Goal: Transaction & Acquisition: Download file/media

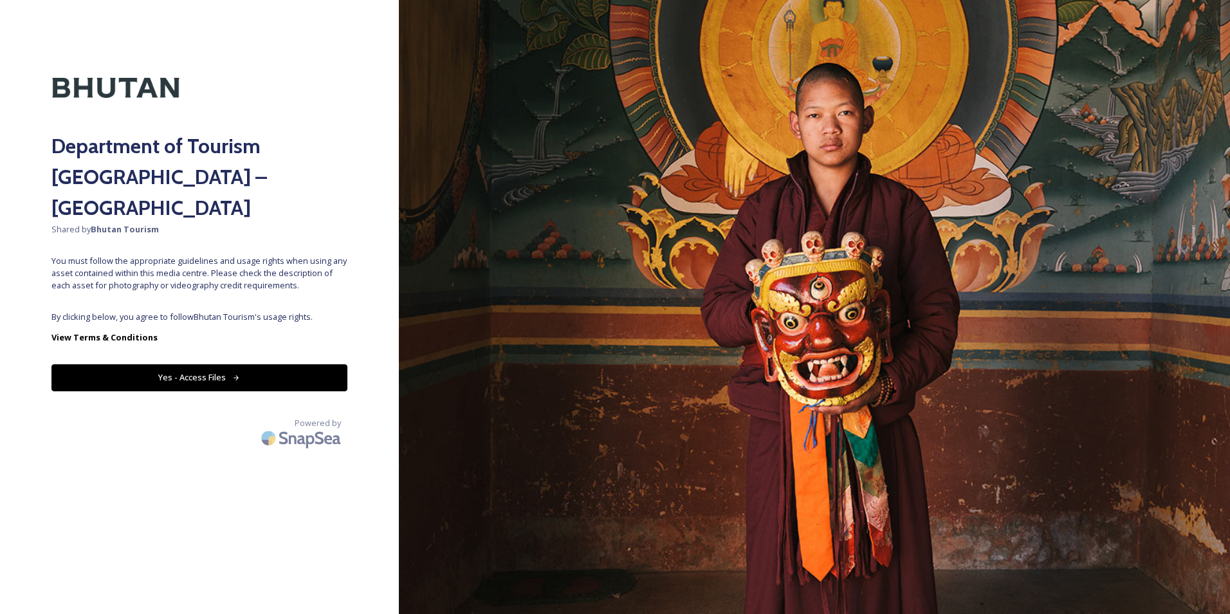
click at [153, 364] on button "Yes - Access Files" at bounding box center [199, 377] width 296 height 26
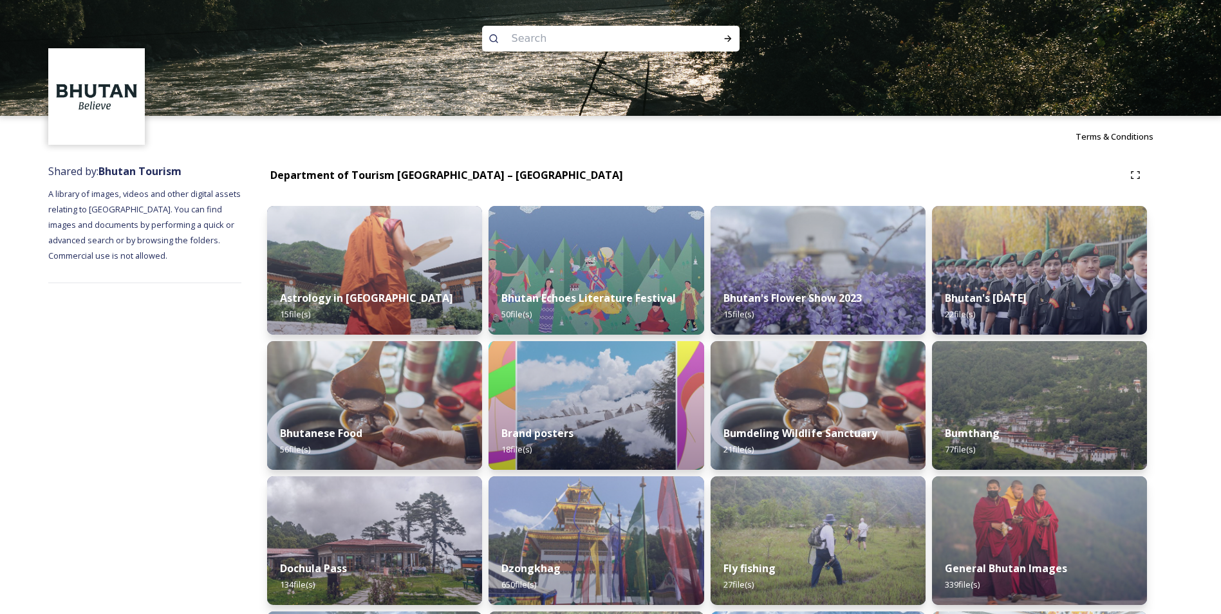
click at [606, 39] on input at bounding box center [593, 38] width 176 height 28
type input "thimphu"
click at [730, 39] on icon at bounding box center [728, 38] width 10 height 10
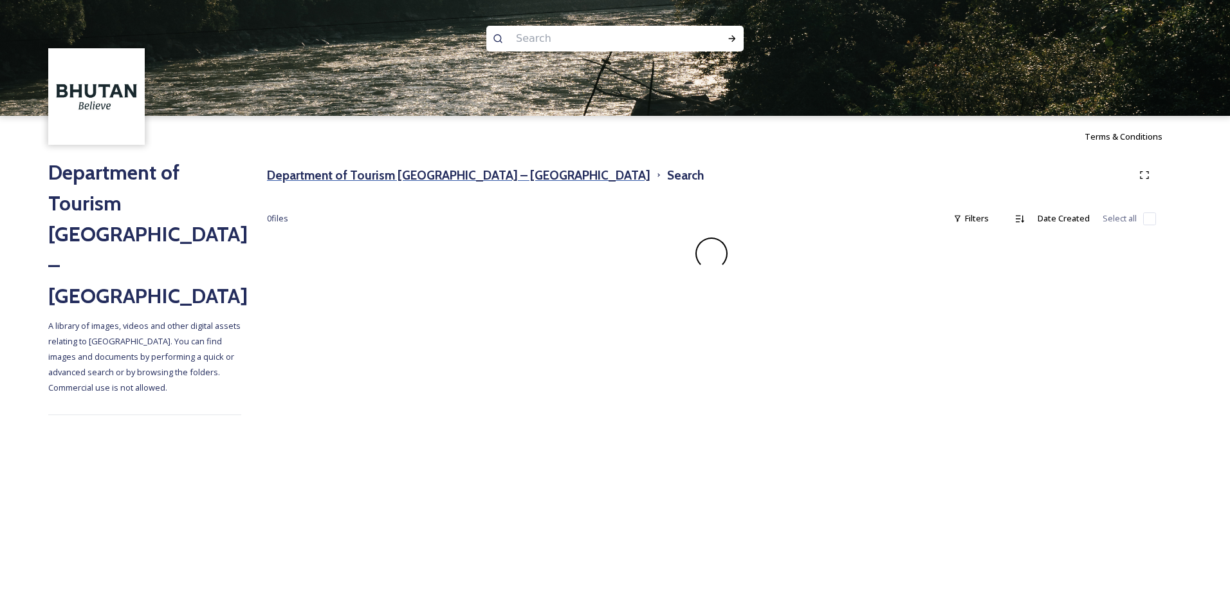
click at [346, 178] on h3 "Department of Tourism [GEOGRAPHIC_DATA] – [GEOGRAPHIC_DATA]" at bounding box center [459, 175] width 384 height 19
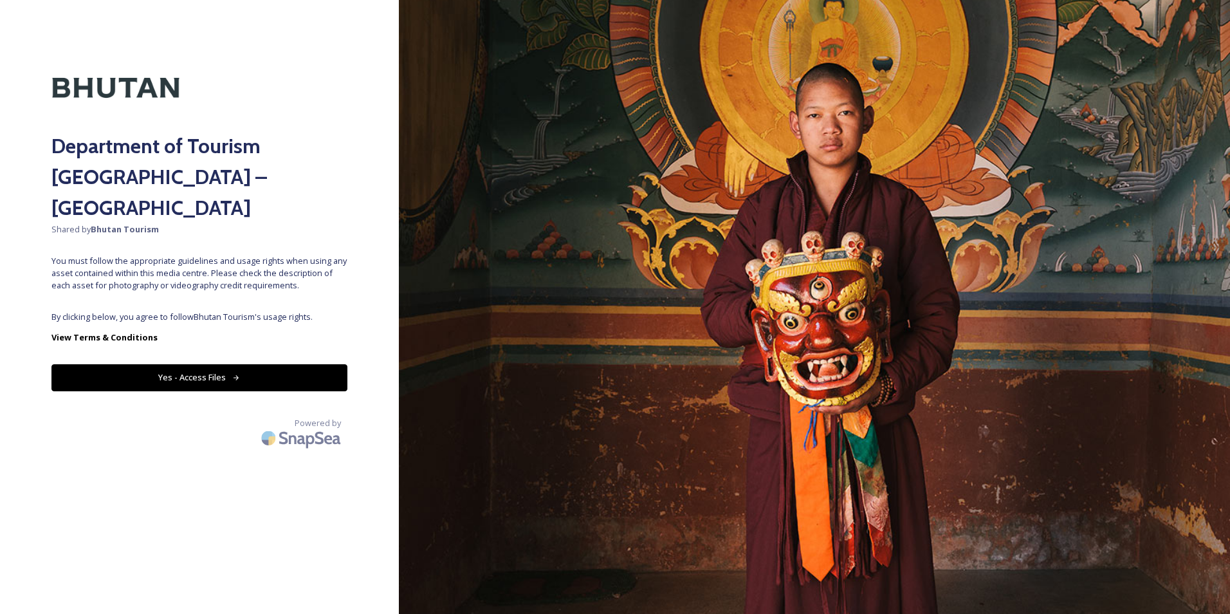
click at [224, 364] on button "Yes - Access Files" at bounding box center [199, 377] width 296 height 26
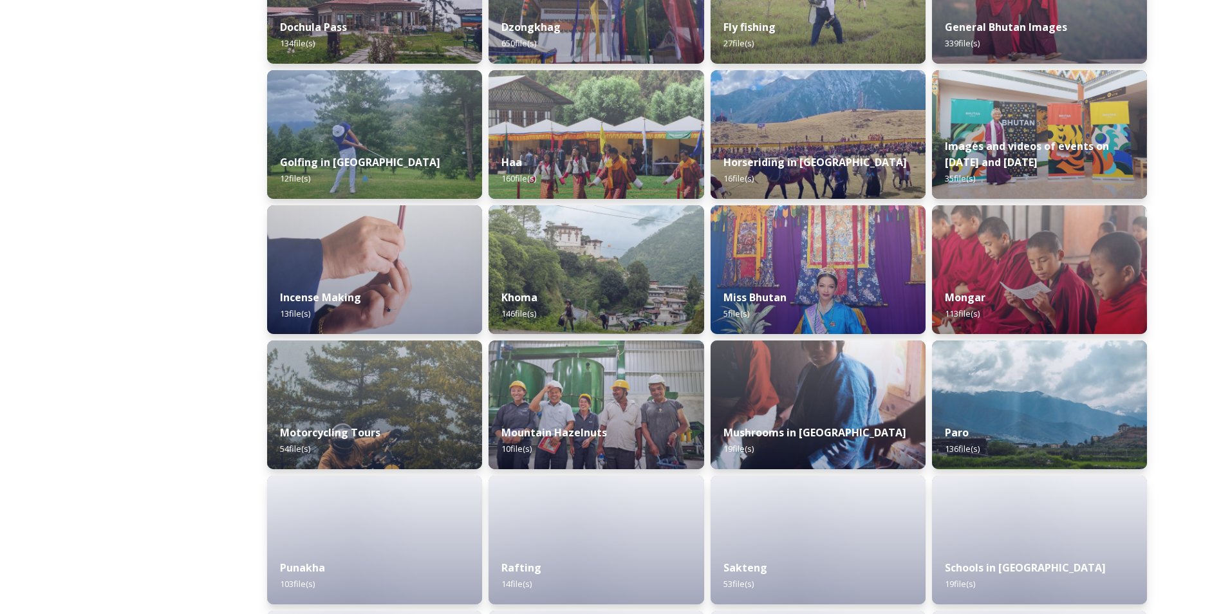
scroll to position [579, 0]
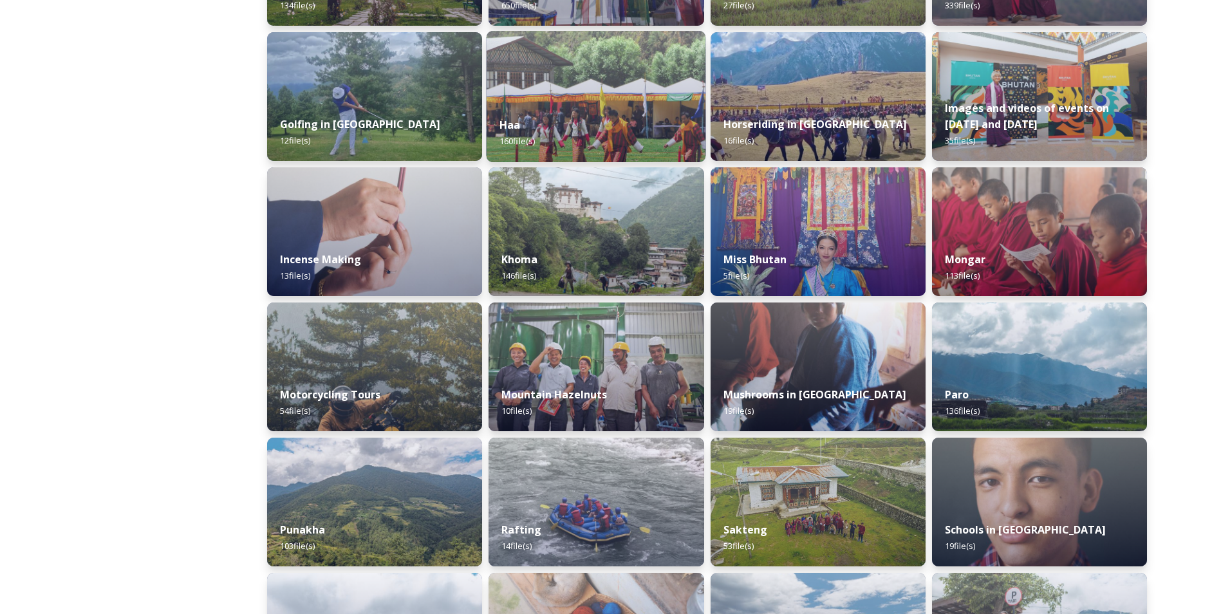
click at [591, 133] on div "Haa 160 file(s)" at bounding box center [595, 133] width 219 height 59
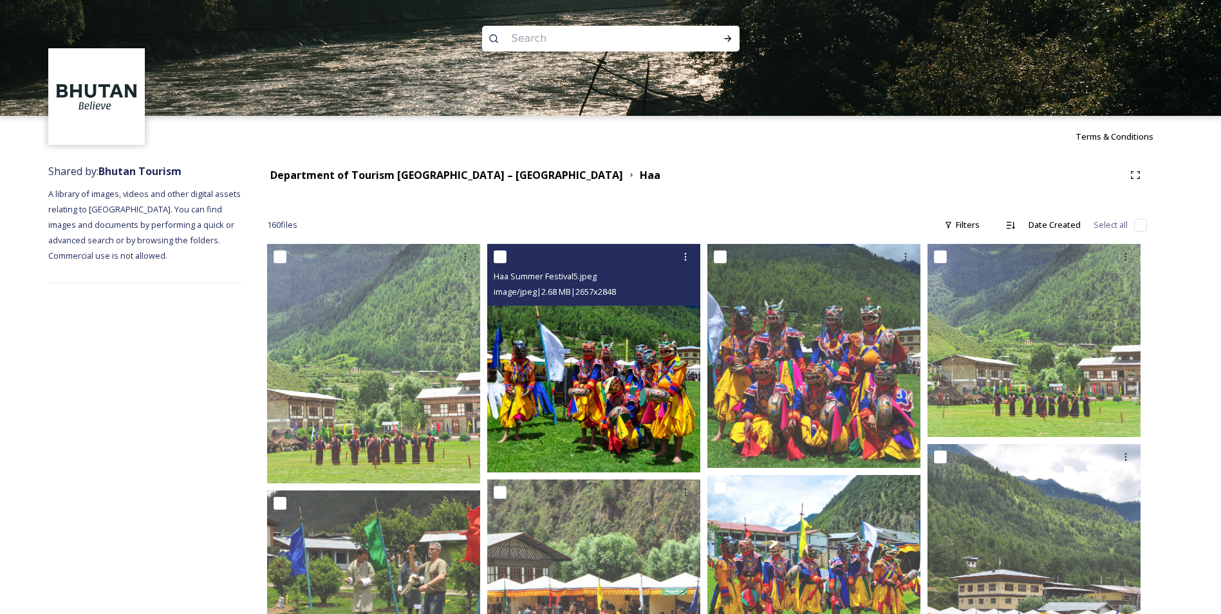
click at [498, 260] on input "checkbox" at bounding box center [500, 256] width 13 height 13
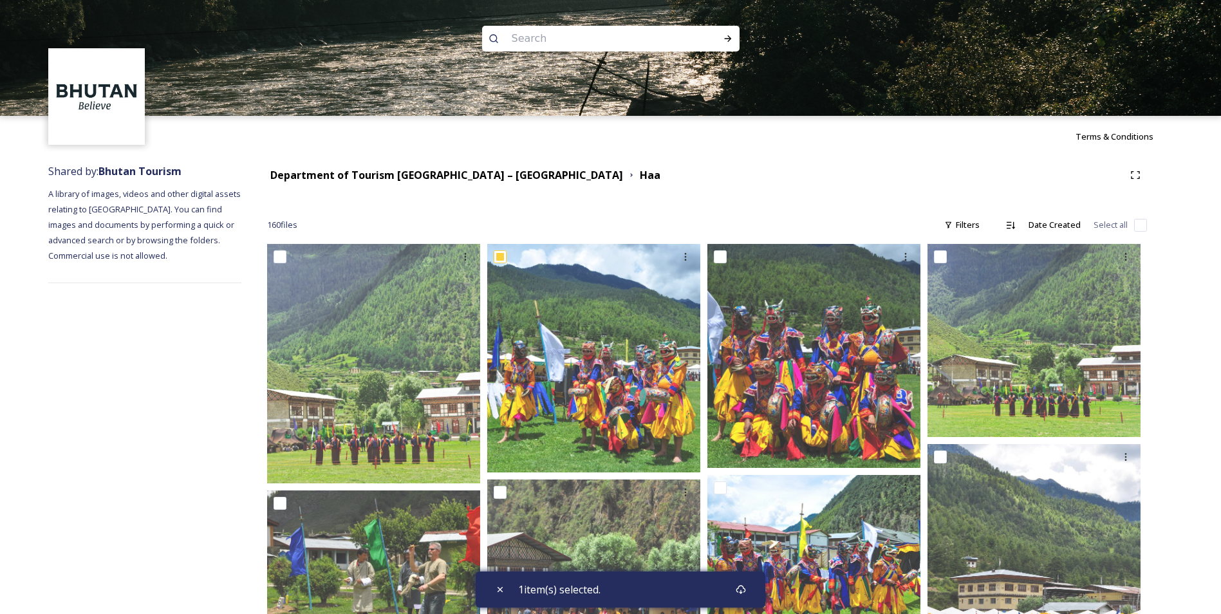
click at [695, 587] on div "1 item(s) selected." at bounding box center [621, 589] width 290 height 36
click at [545, 594] on span "1 item(s) selected." at bounding box center [559, 589] width 82 height 15
click at [576, 591] on span "1 item(s) selected." at bounding box center [559, 589] width 82 height 15
click at [505, 585] on div "Close" at bounding box center [499, 589] width 23 height 23
checkbox input "false"
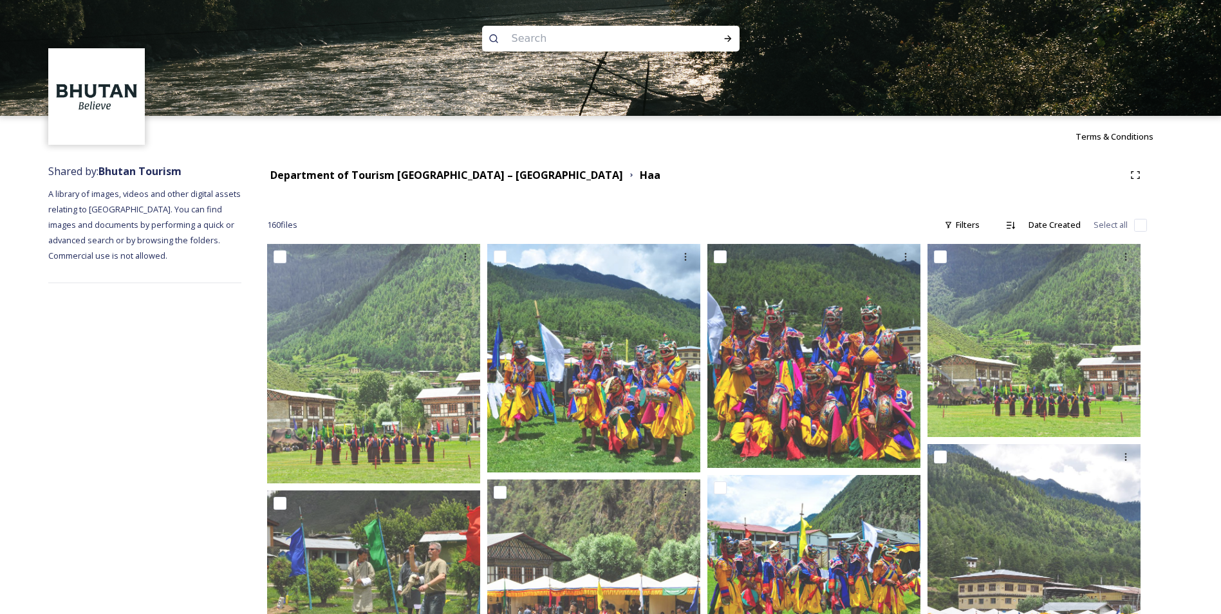
drag, startPoint x: 548, startPoint y: 353, endPoint x: 867, endPoint y: 145, distance: 381.4
click at [867, 145] on div "Terms & Conditions" at bounding box center [610, 136] width 1221 height 41
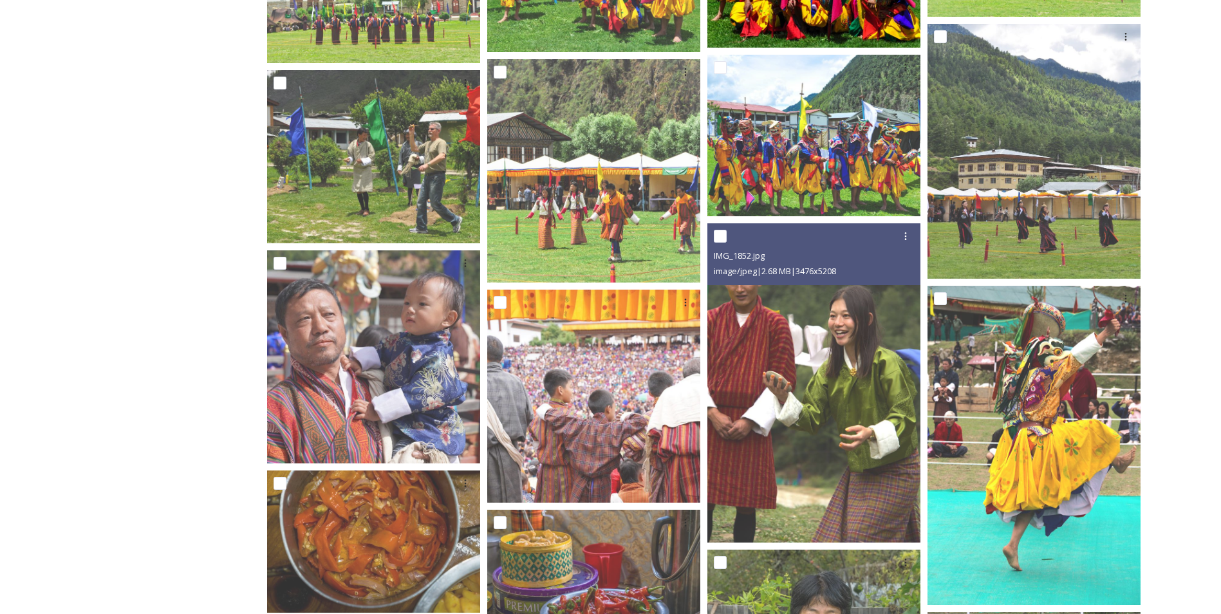
scroll to position [579, 0]
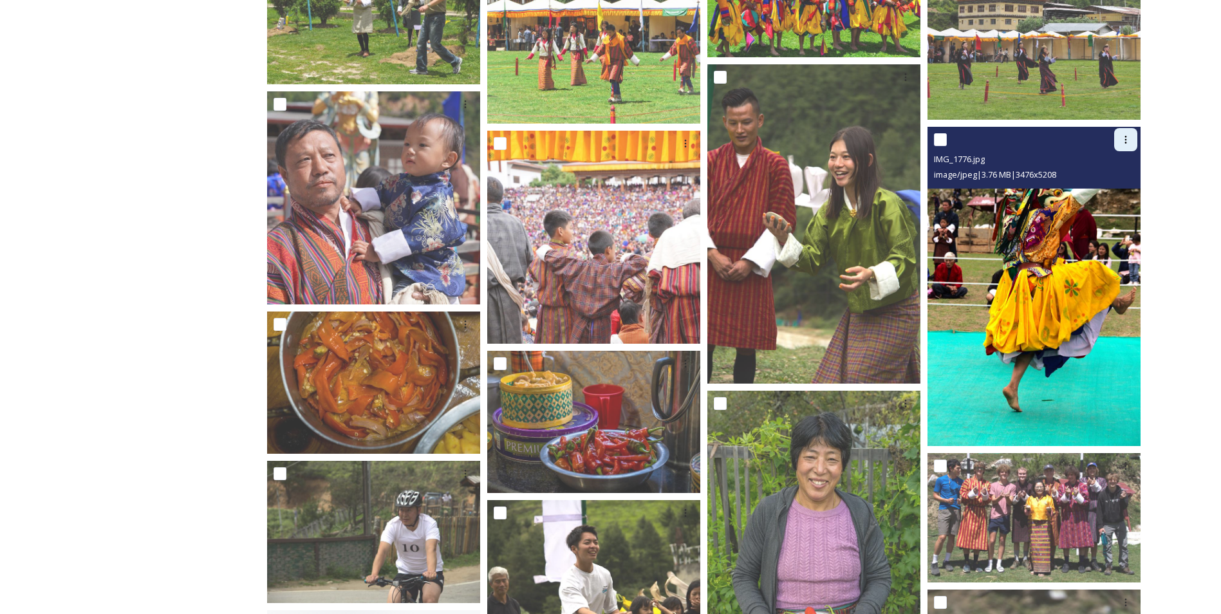
click at [1129, 139] on icon at bounding box center [1125, 139] width 10 height 10
click at [1115, 193] on span "Download" at bounding box center [1110, 193] width 39 height 12
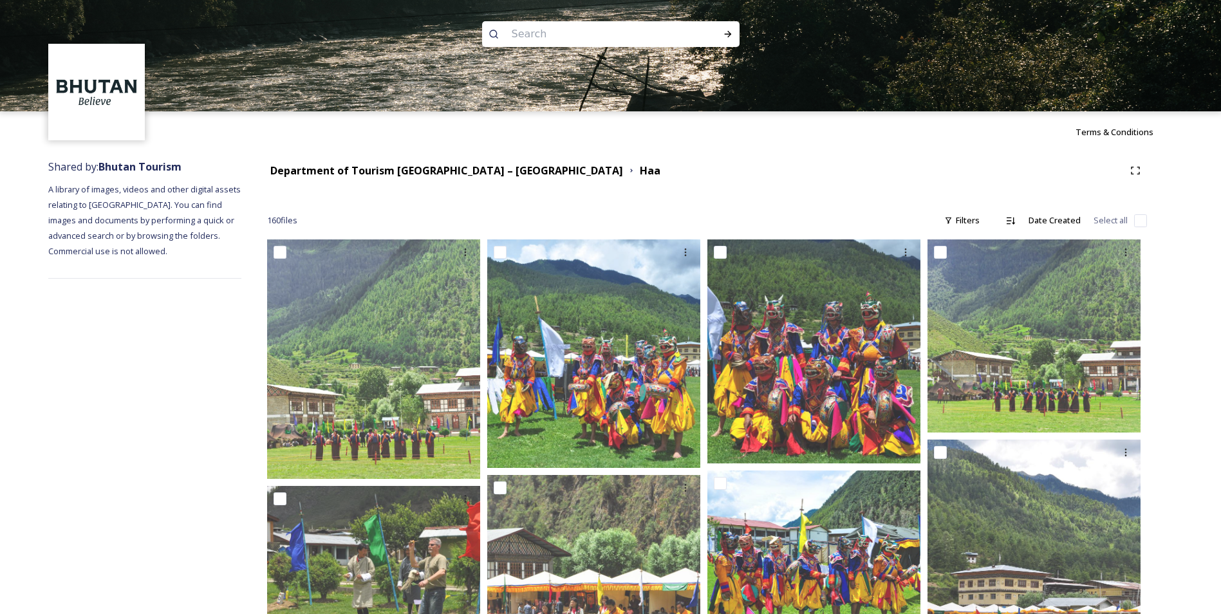
scroll to position [0, 0]
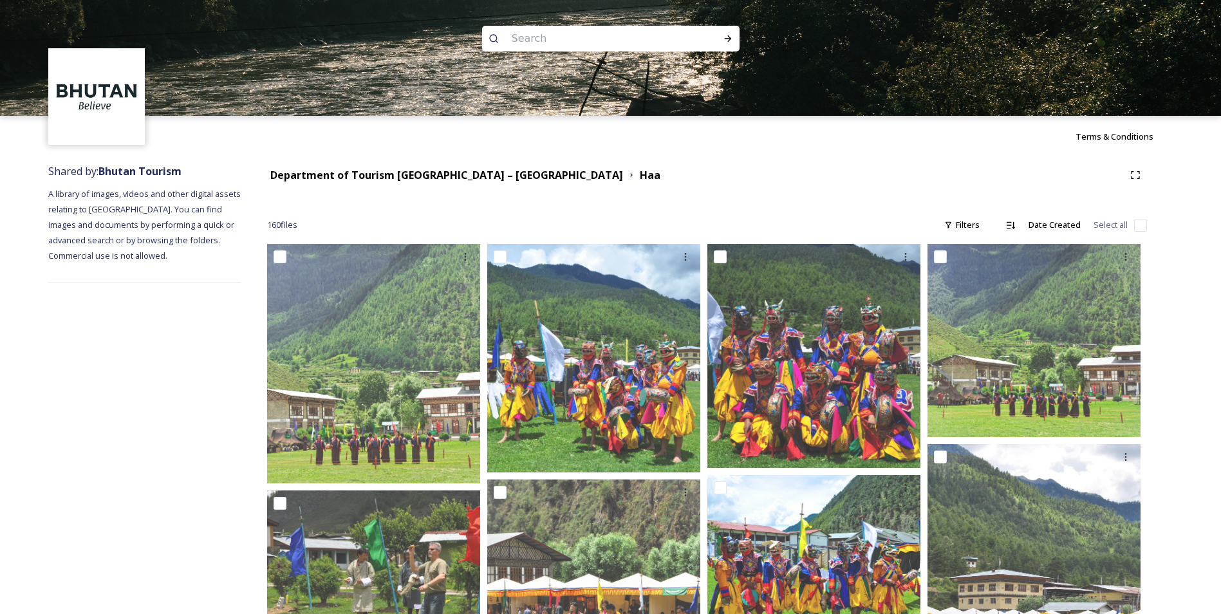
click at [598, 44] on input at bounding box center [593, 38] width 176 height 28
type input "k"
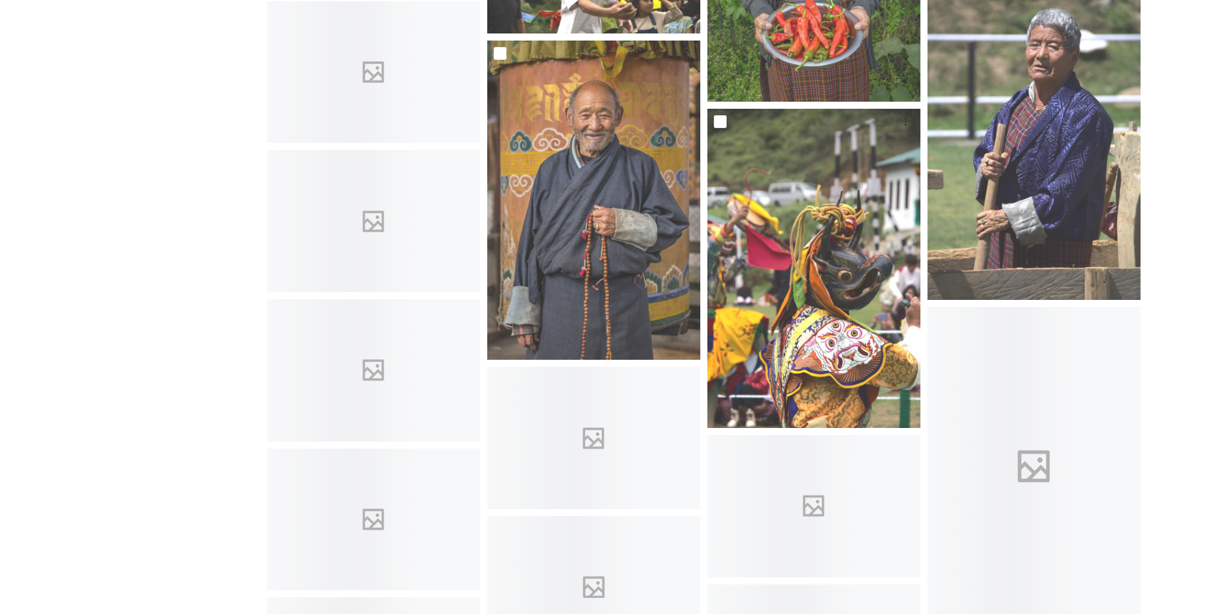
scroll to position [1158, 0]
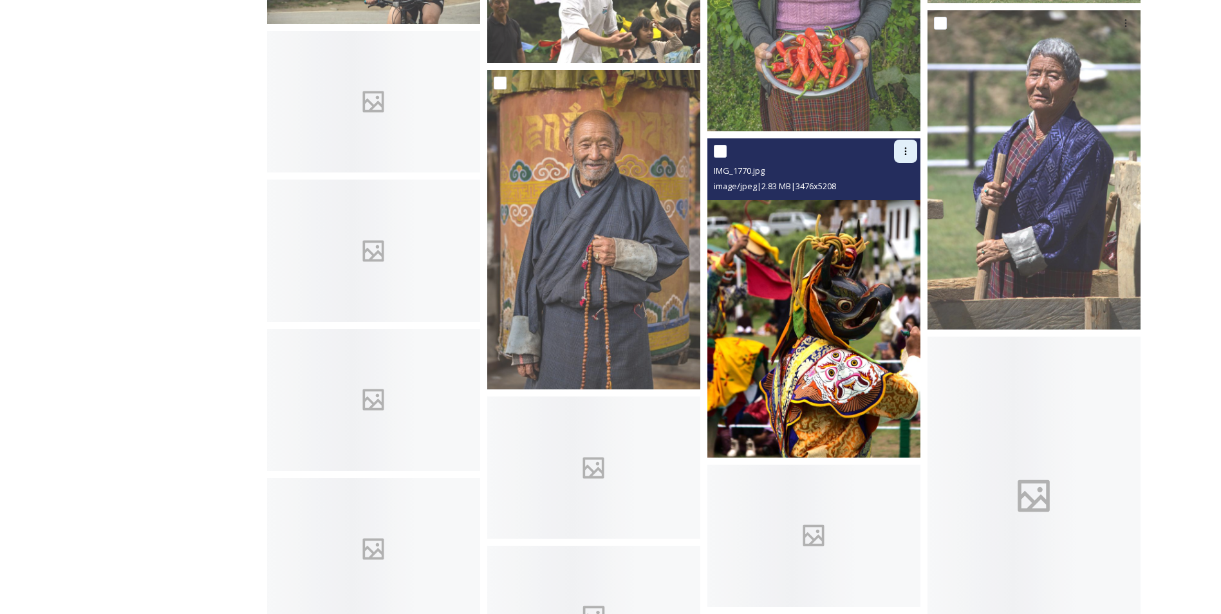
click at [903, 149] on icon at bounding box center [905, 151] width 10 height 10
click at [903, 202] on span "Download" at bounding box center [890, 204] width 39 height 12
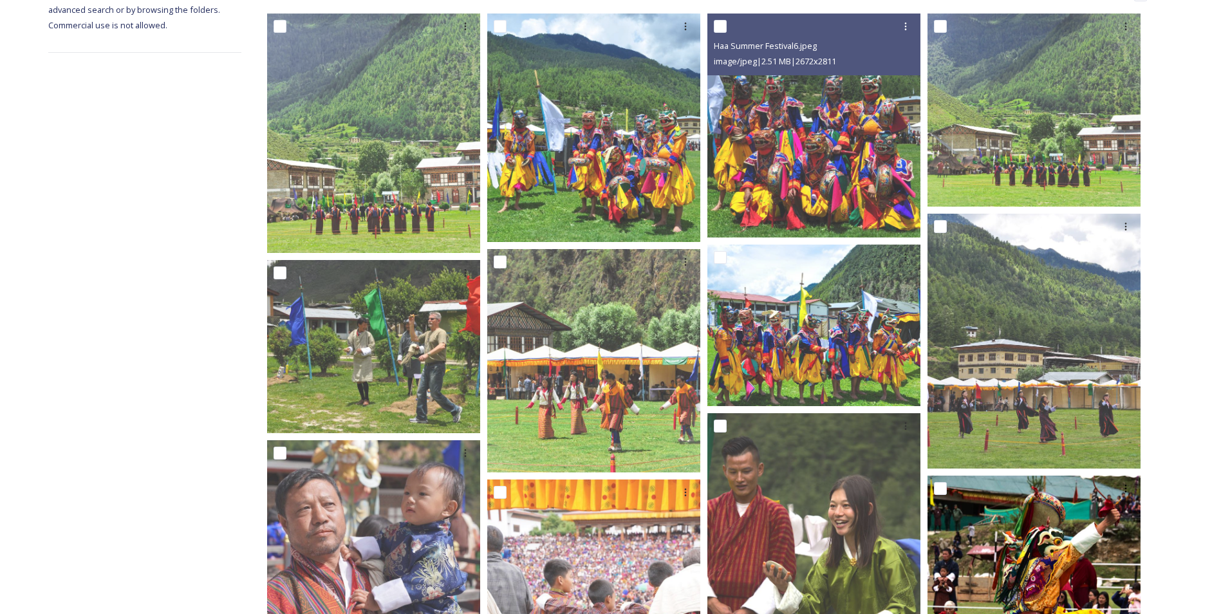
scroll to position [450, 0]
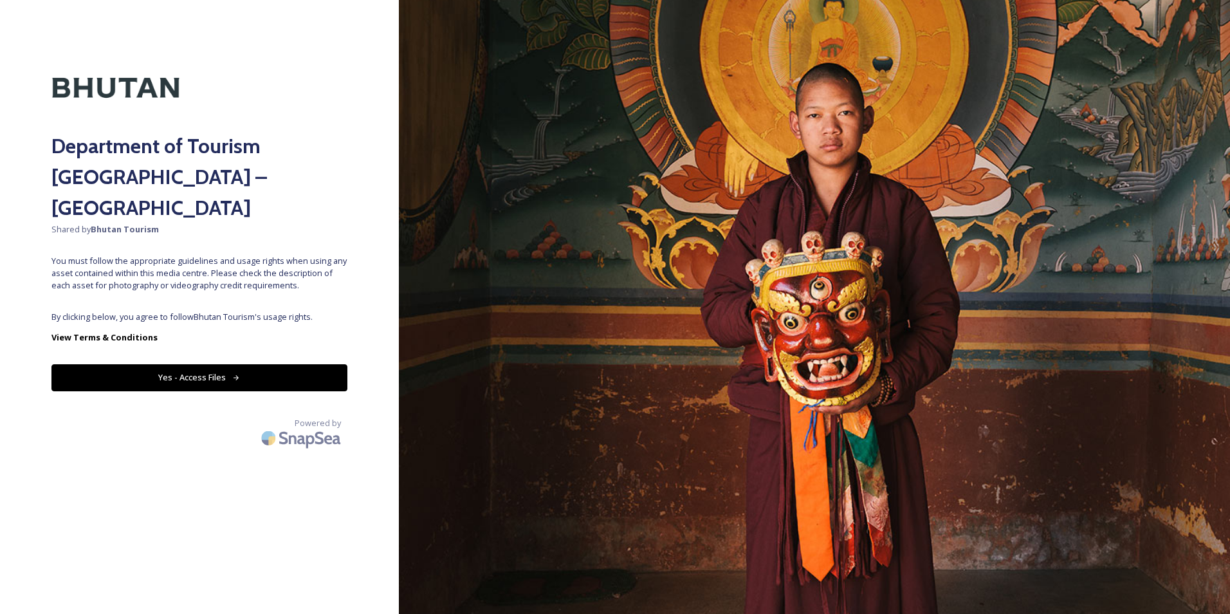
click at [262, 364] on button "Yes - Access Files" at bounding box center [199, 377] width 296 height 26
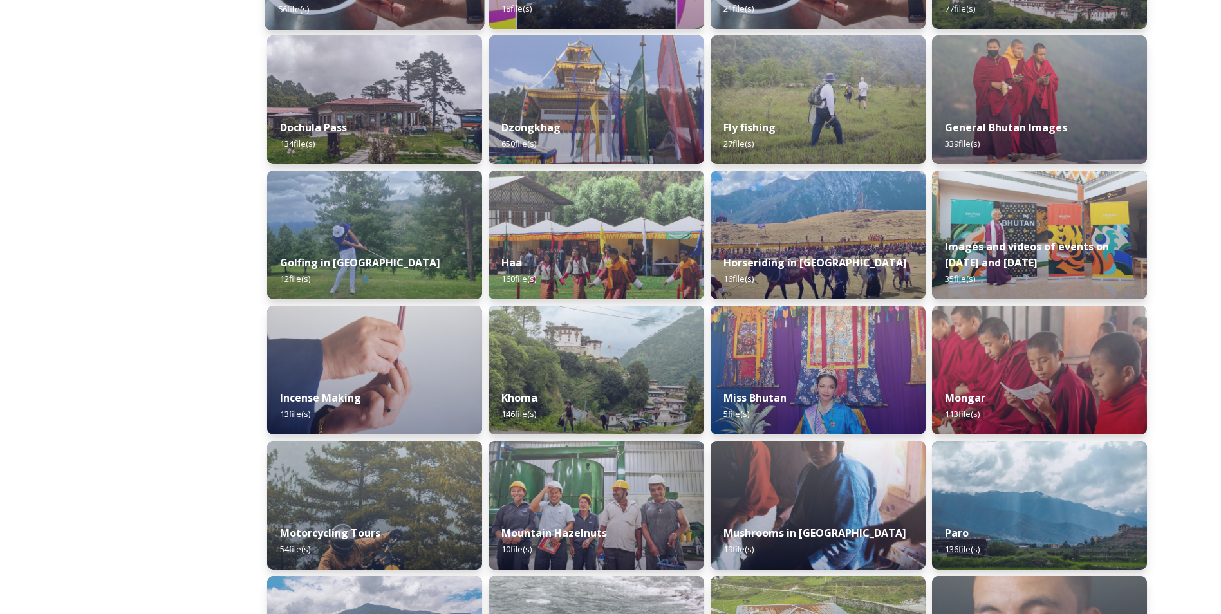
scroll to position [450, 0]
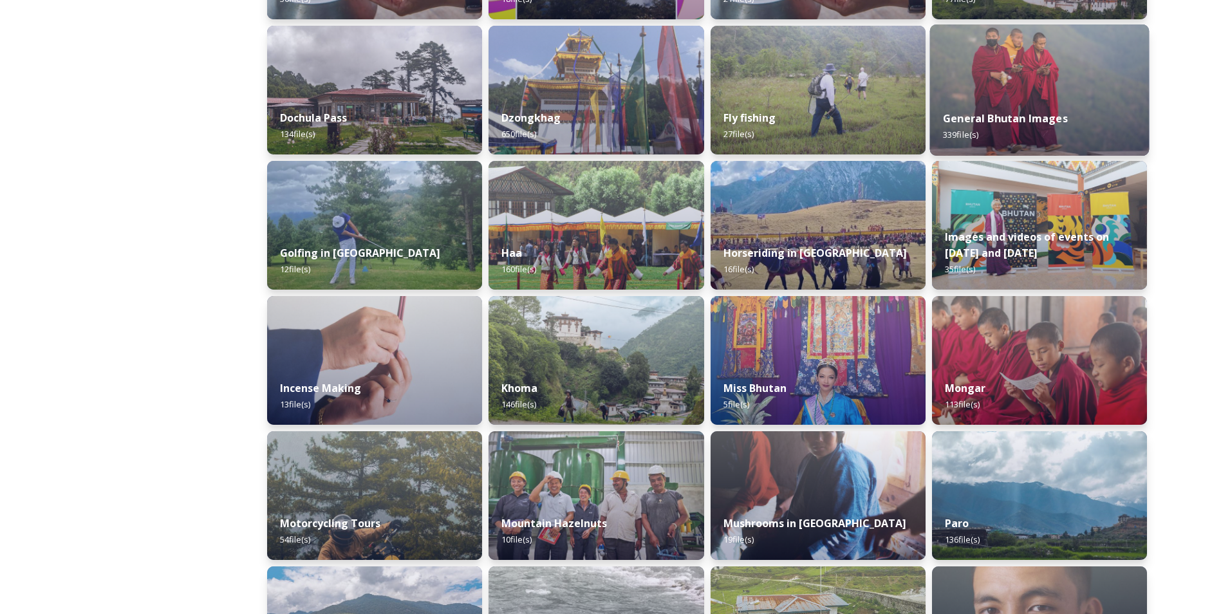
click at [1024, 127] on div "General Bhutan Images 339 file(s)" at bounding box center [1038, 126] width 219 height 59
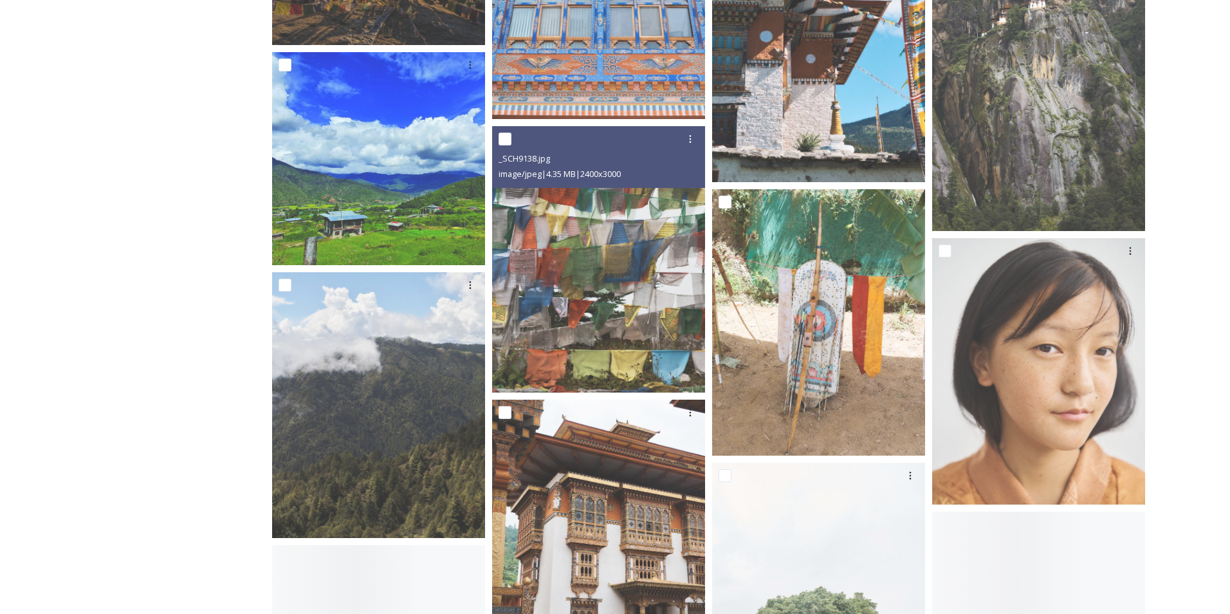
scroll to position [2574, 0]
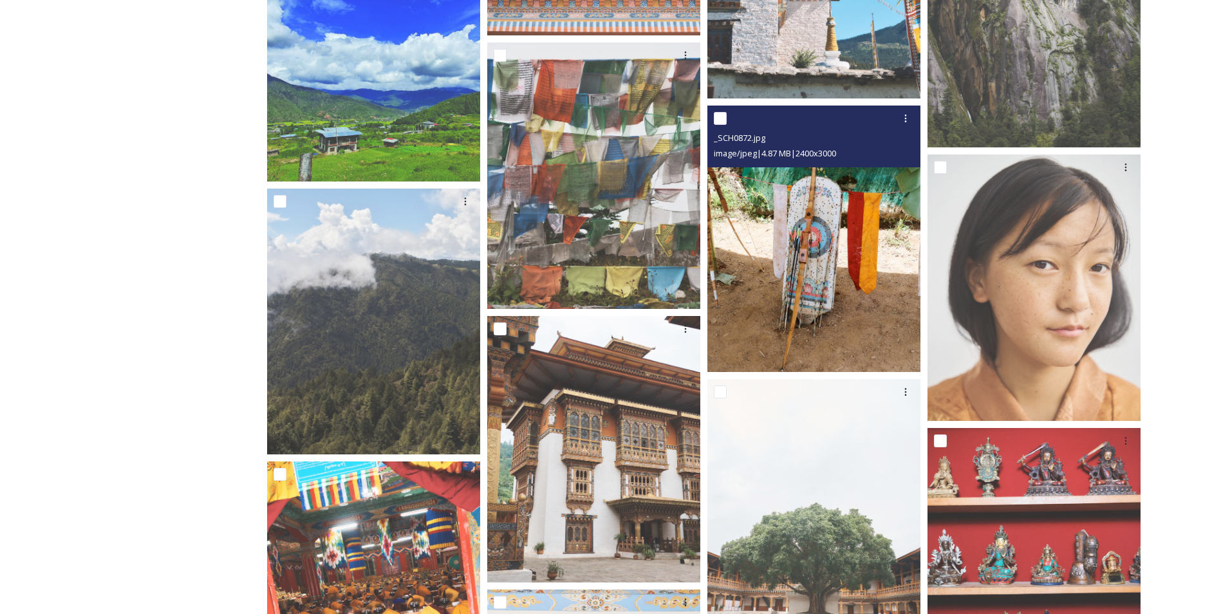
drag, startPoint x: 824, startPoint y: 286, endPoint x: 830, endPoint y: 239, distance: 47.4
click at [830, 239] on img at bounding box center [813, 239] width 213 height 266
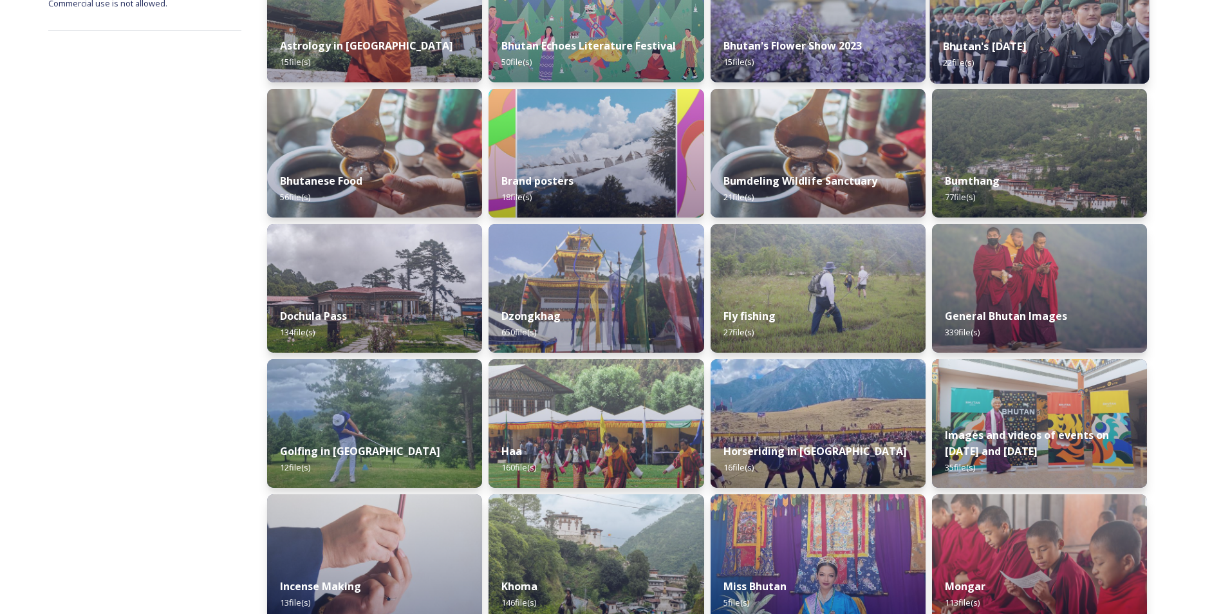
scroll to position [257, 0]
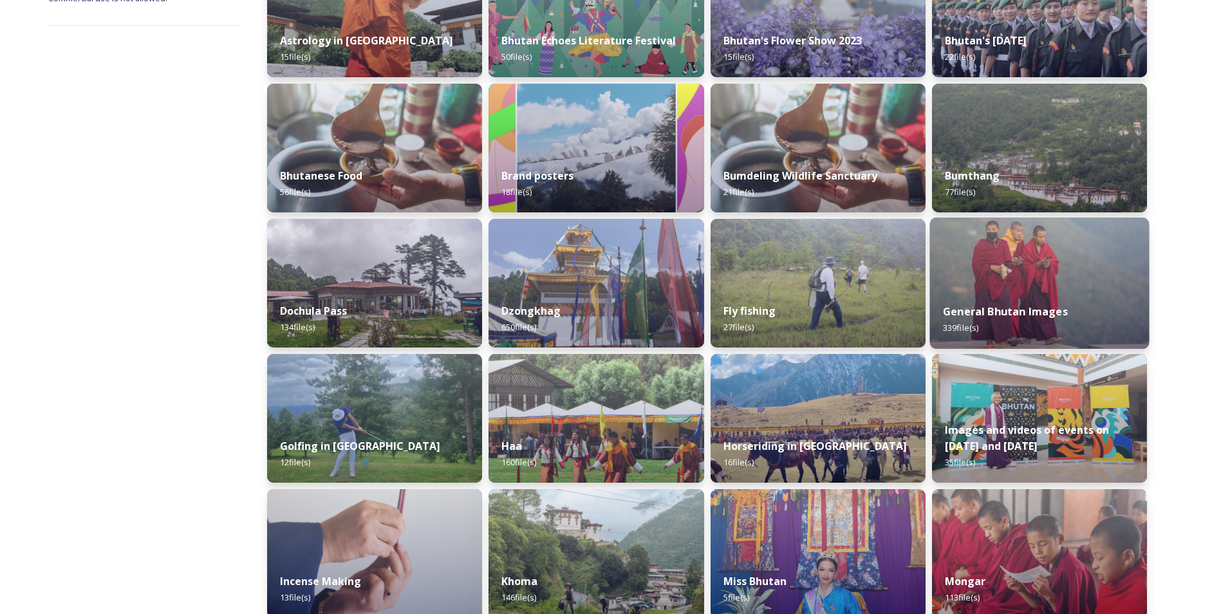
click at [1003, 285] on img at bounding box center [1038, 282] width 219 height 131
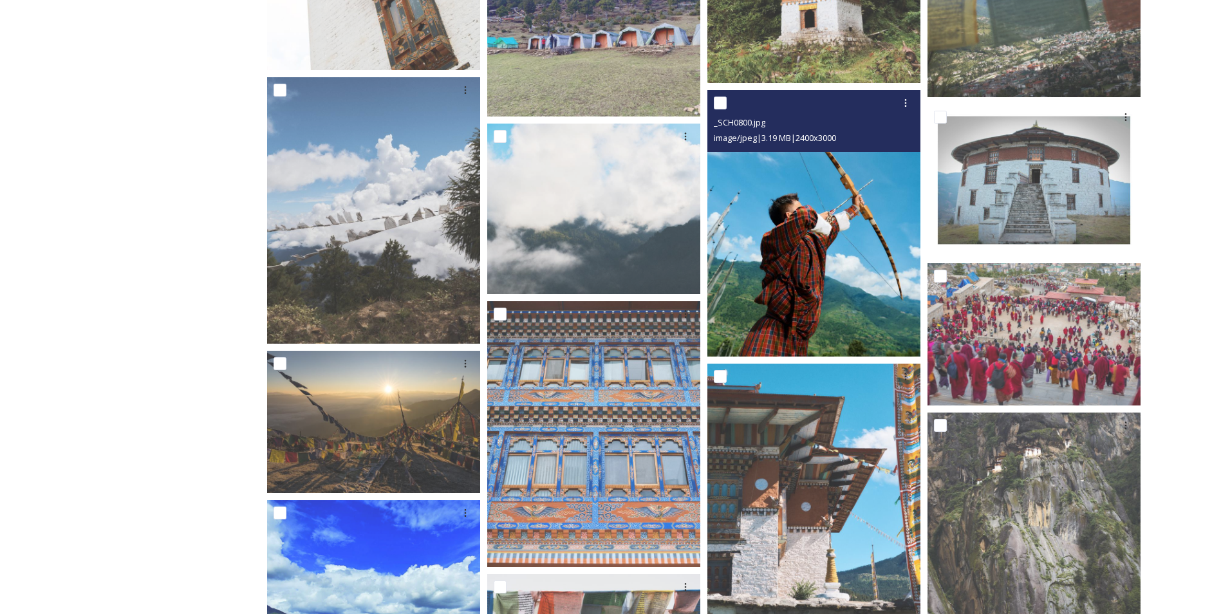
scroll to position [2123, 0]
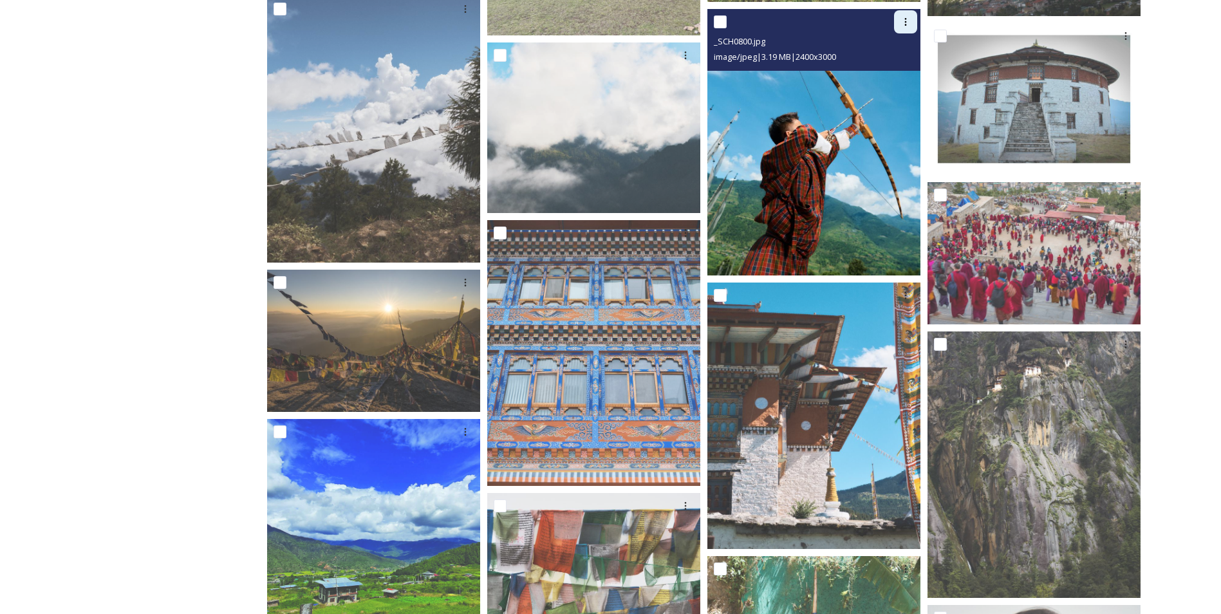
click at [902, 24] on icon at bounding box center [905, 22] width 10 height 10
click at [887, 75] on span "Download" at bounding box center [890, 75] width 39 height 12
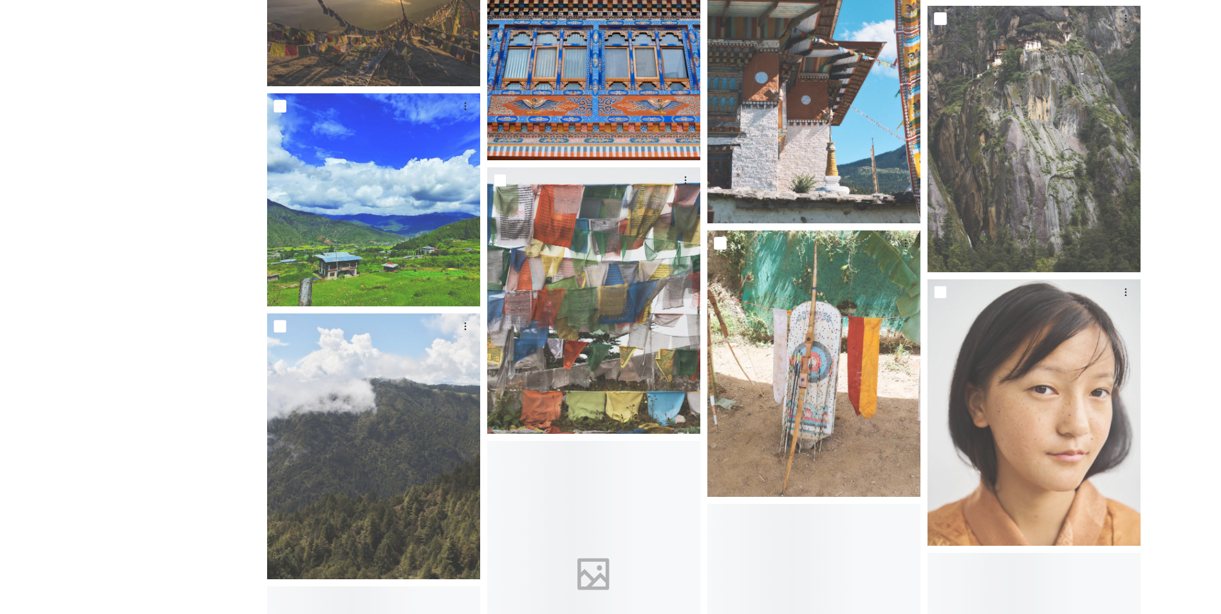
scroll to position [2510, 0]
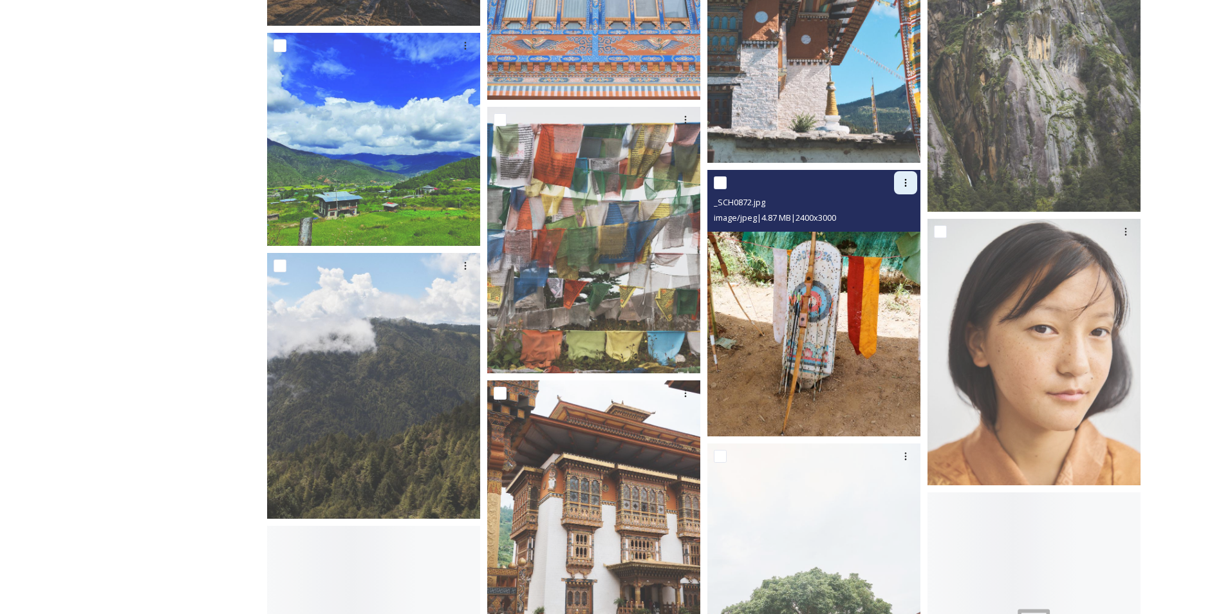
click at [903, 183] on icon at bounding box center [905, 183] width 10 height 10
click at [880, 233] on span "Download" at bounding box center [890, 236] width 39 height 12
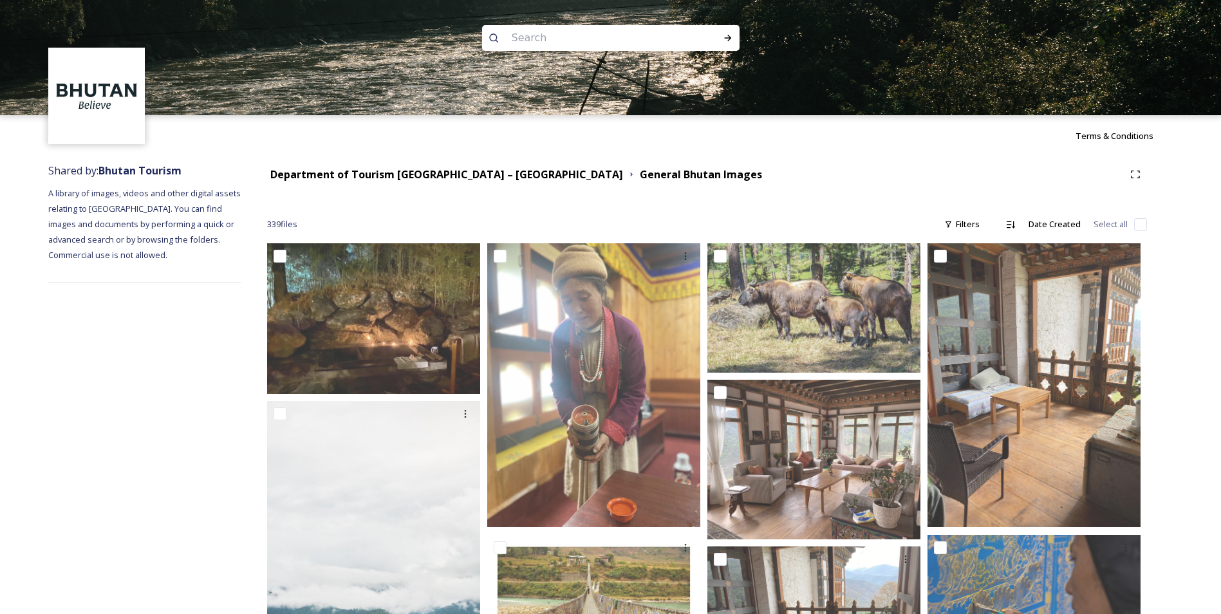
scroll to position [0, 0]
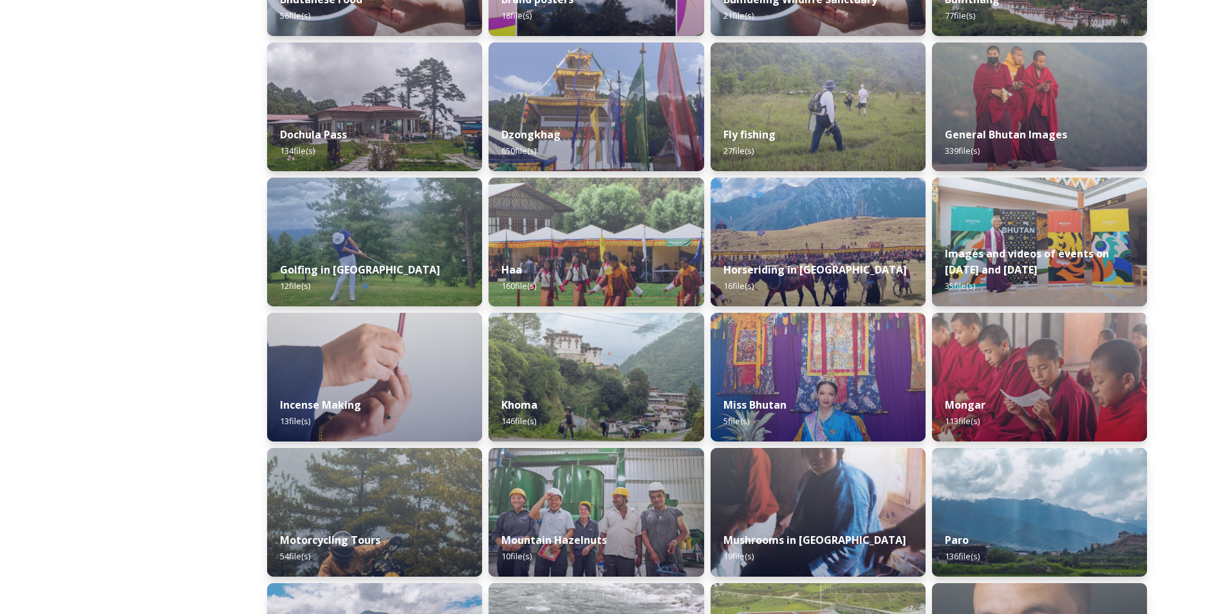
scroll to position [403, 0]
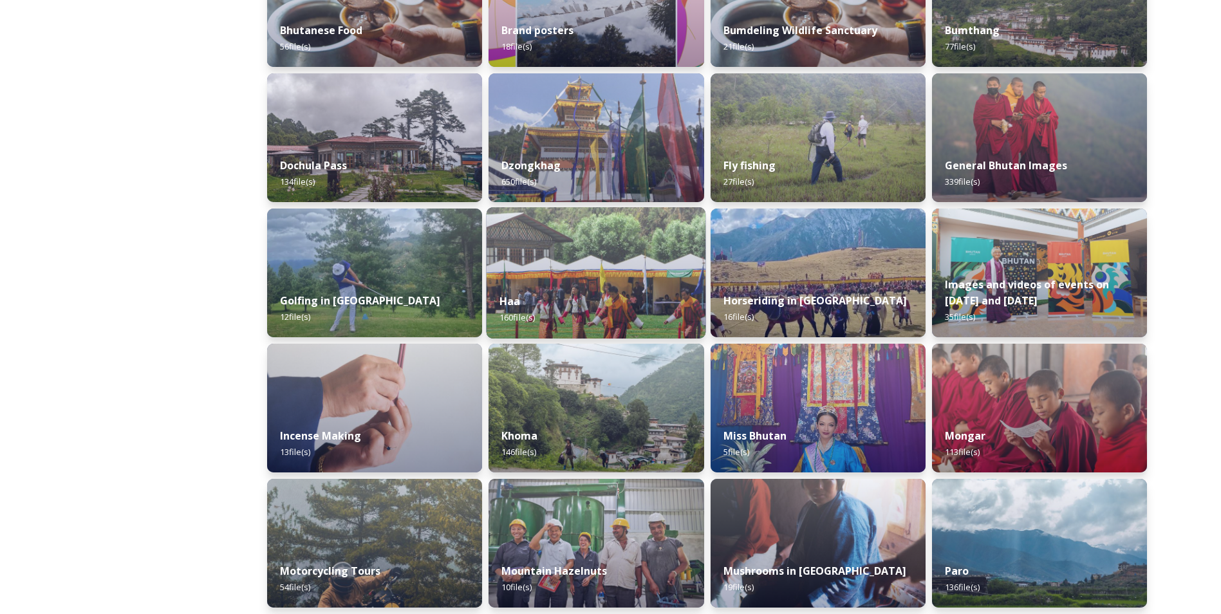
click at [575, 299] on div "Haa 160 file(s)" at bounding box center [595, 309] width 219 height 59
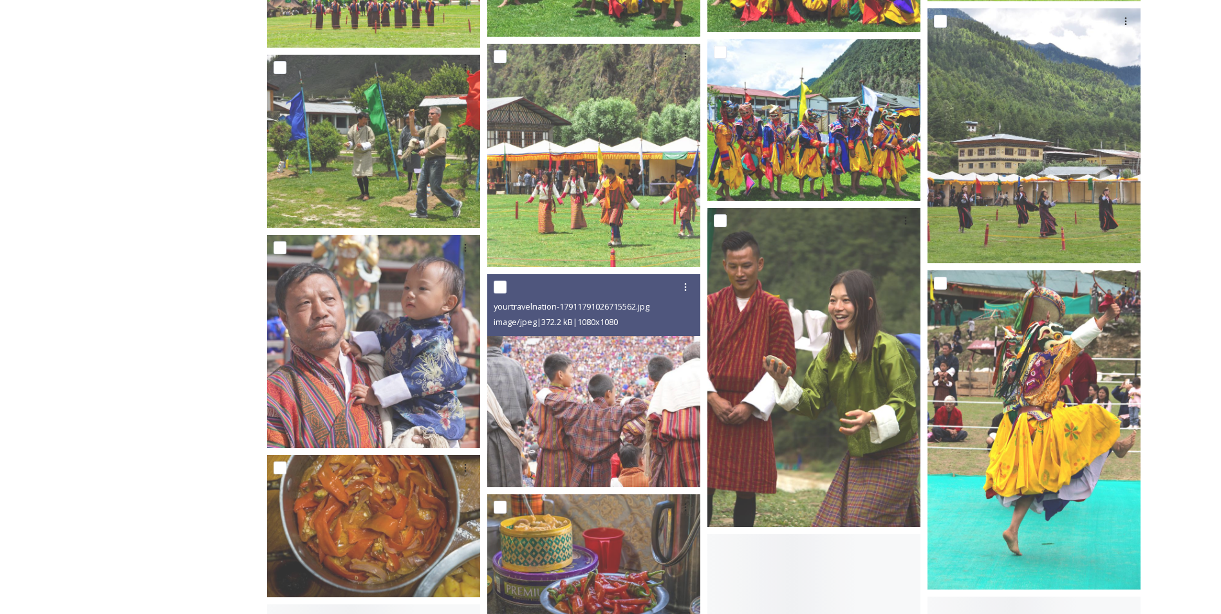
scroll to position [450, 0]
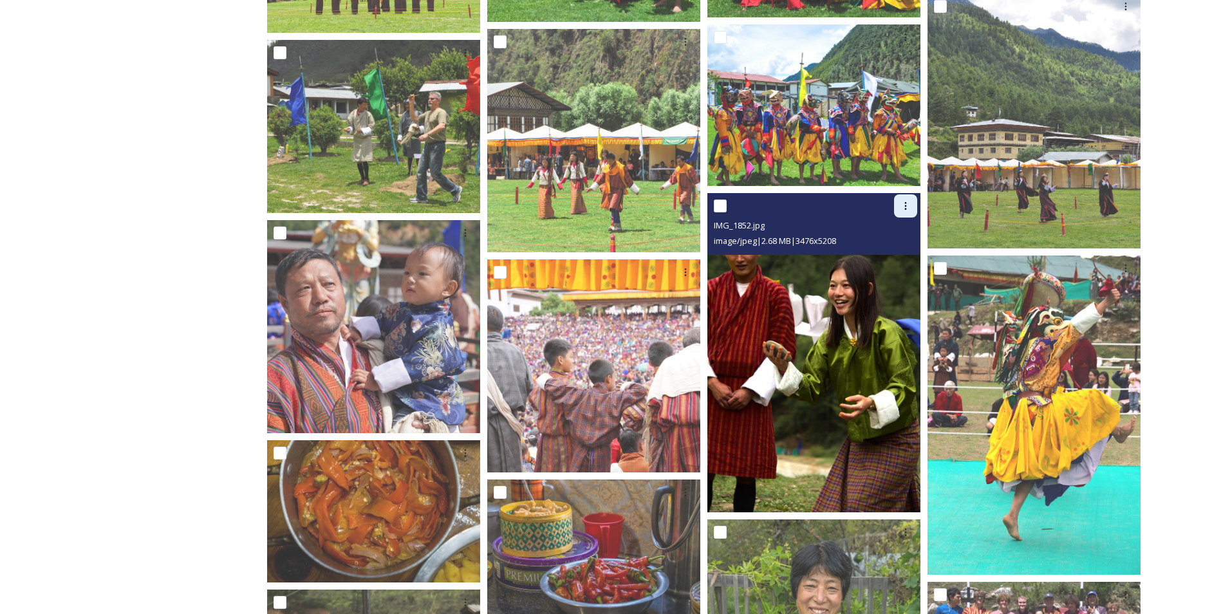
click at [904, 205] on icon at bounding box center [905, 206] width 10 height 10
click at [889, 257] on span "Download" at bounding box center [890, 260] width 39 height 12
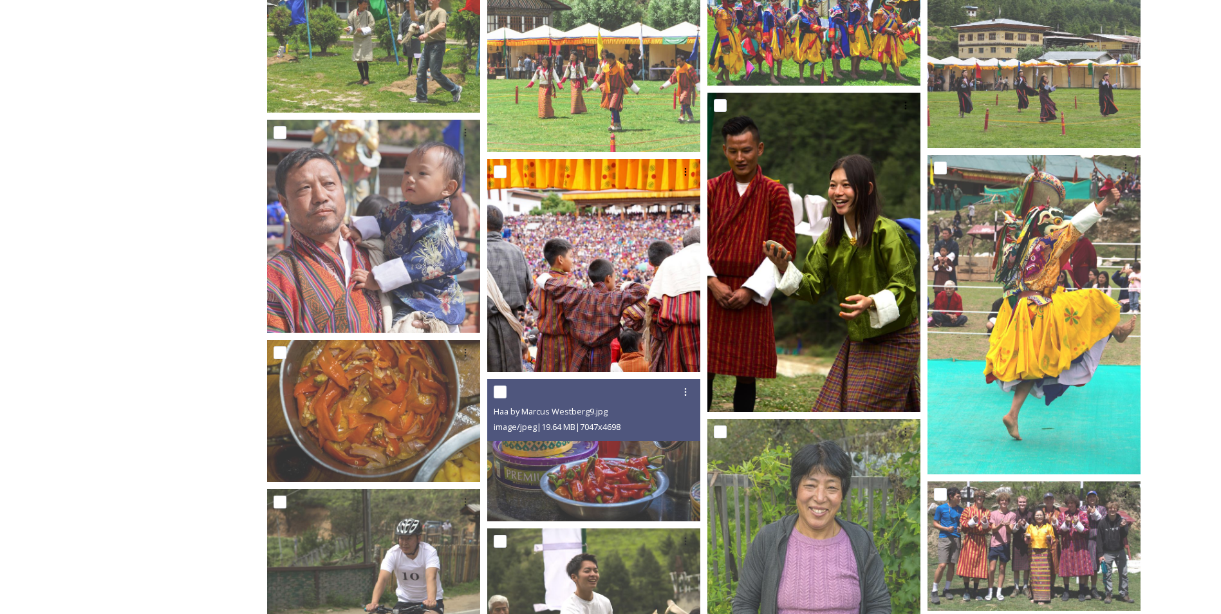
scroll to position [643, 0]
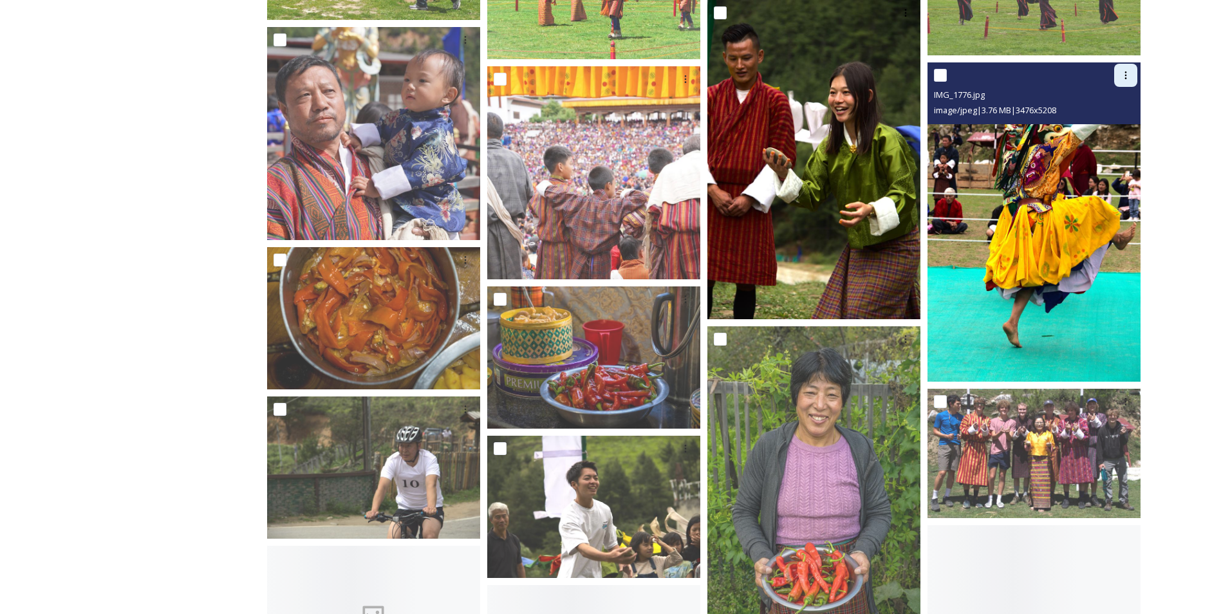
click at [1129, 71] on icon at bounding box center [1125, 75] width 10 height 10
click at [1111, 125] on span "Download" at bounding box center [1110, 128] width 39 height 12
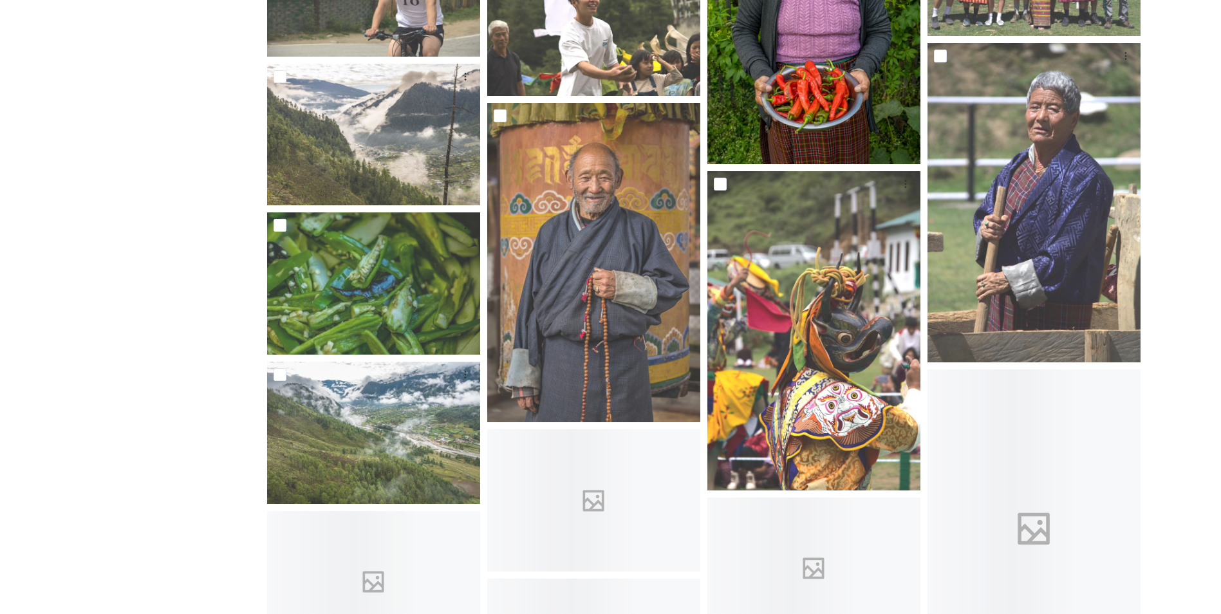
scroll to position [1158, 0]
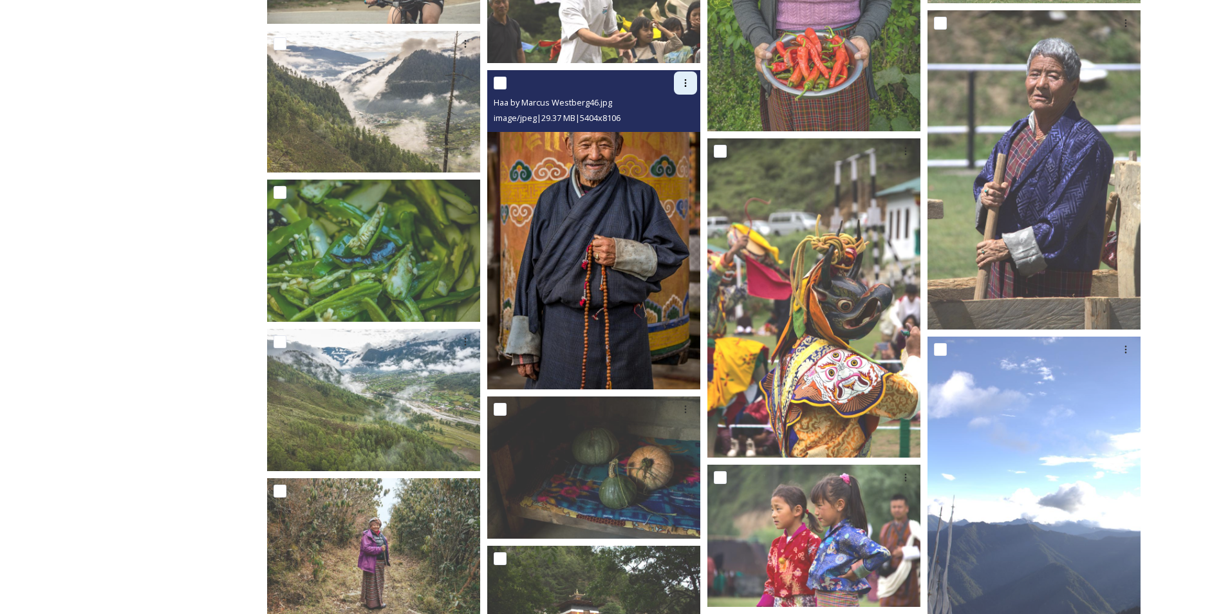
click at [685, 79] on icon at bounding box center [685, 83] width 10 height 10
click at [674, 134] on span "Download" at bounding box center [670, 136] width 39 height 12
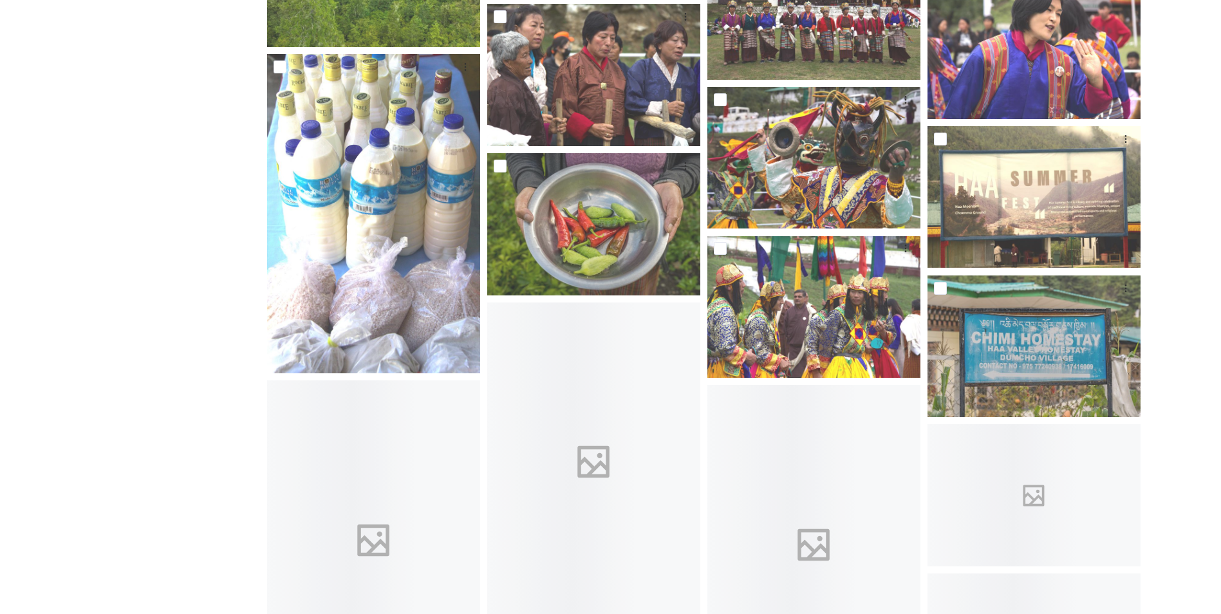
scroll to position [3089, 0]
